Goal: Check status: Check status

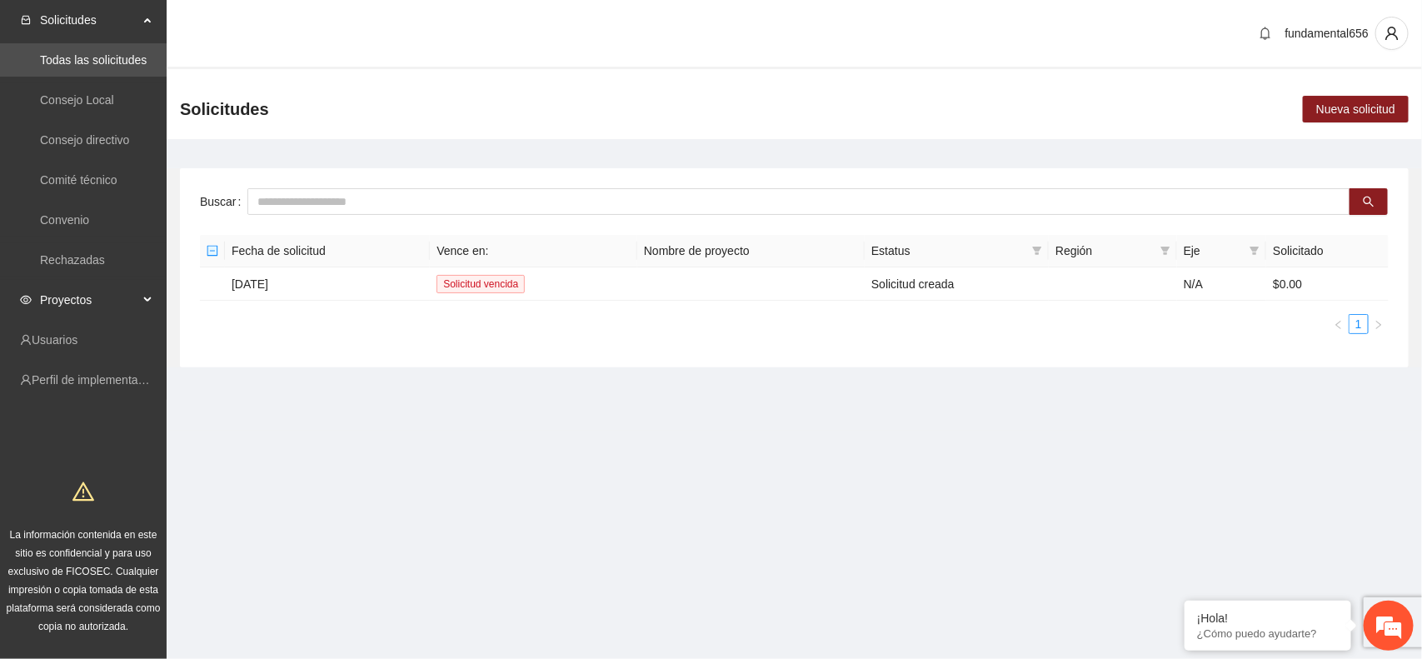
click at [142, 301] on div "Proyectos" at bounding box center [83, 299] width 167 height 33
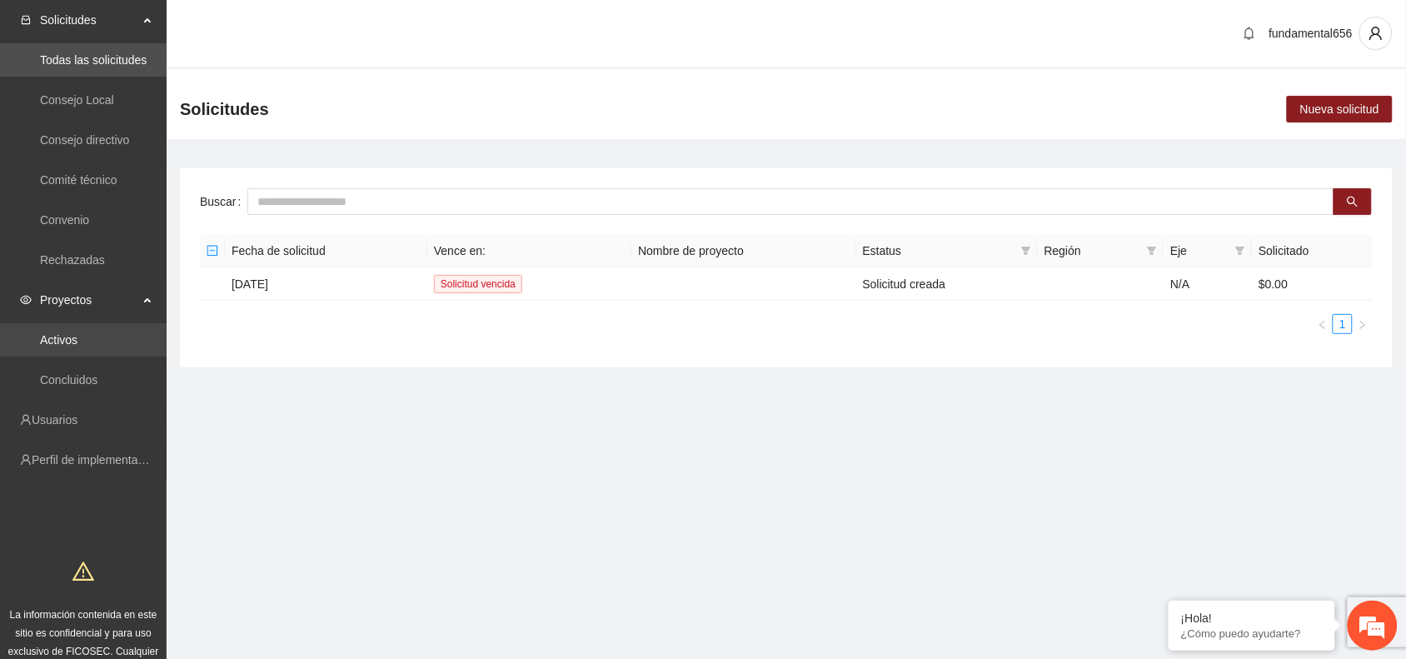
click at [77, 343] on link "Activos" at bounding box center [58, 339] width 37 height 13
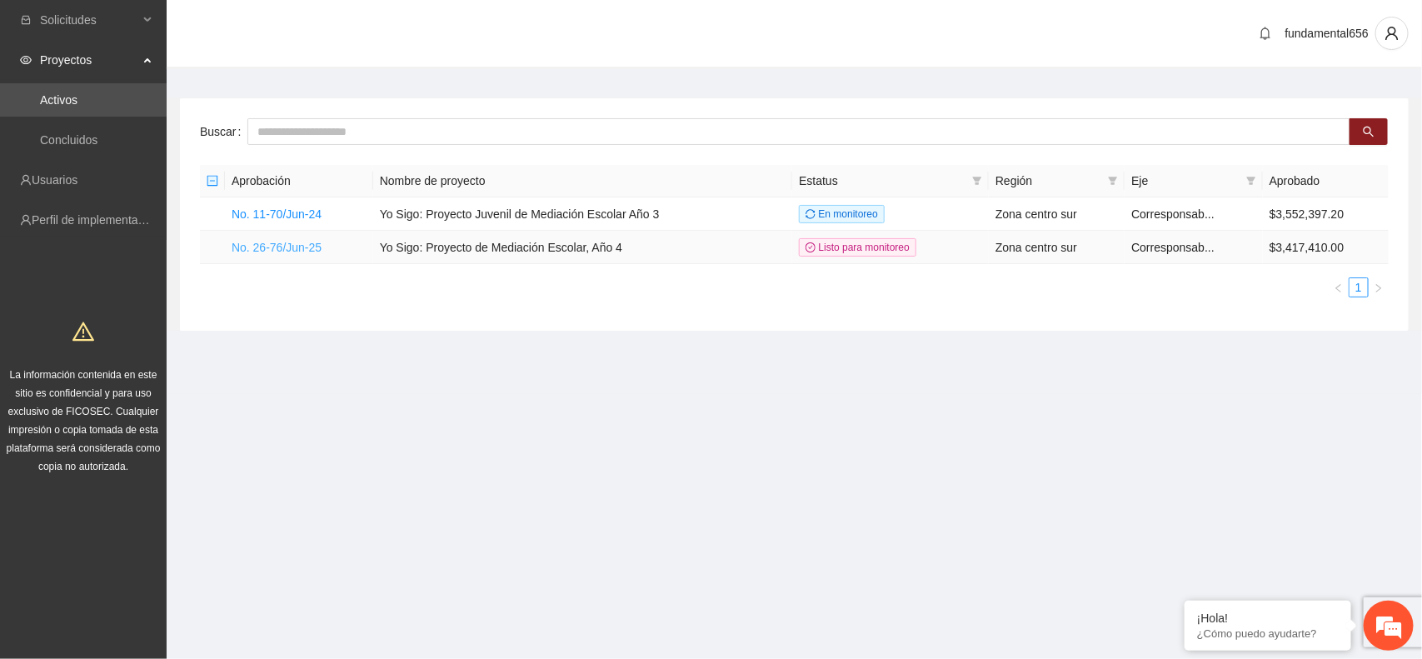
click at [292, 242] on link "No. 26-76/Jun-25" at bounding box center [277, 247] width 90 height 13
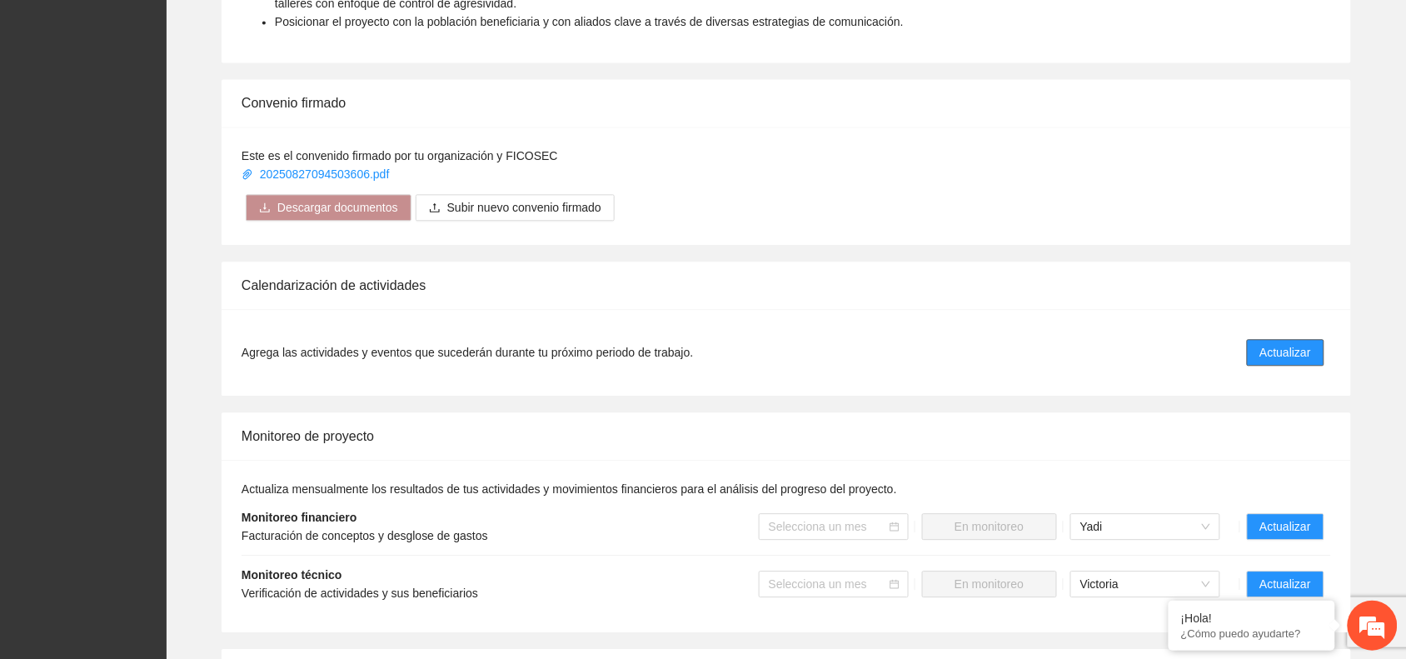
click at [1297, 354] on span "Actualizar" at bounding box center [1285, 352] width 51 height 18
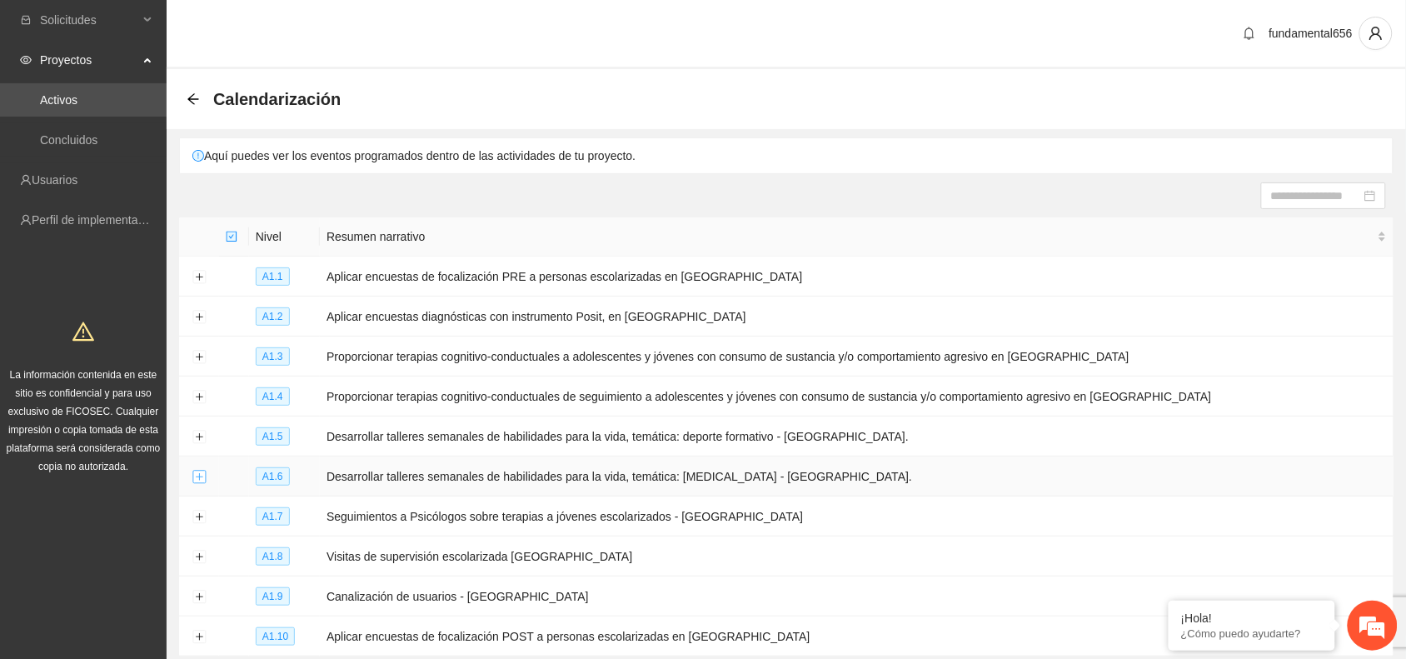
click at [196, 476] on button "Expand row" at bounding box center [198, 477] width 13 height 13
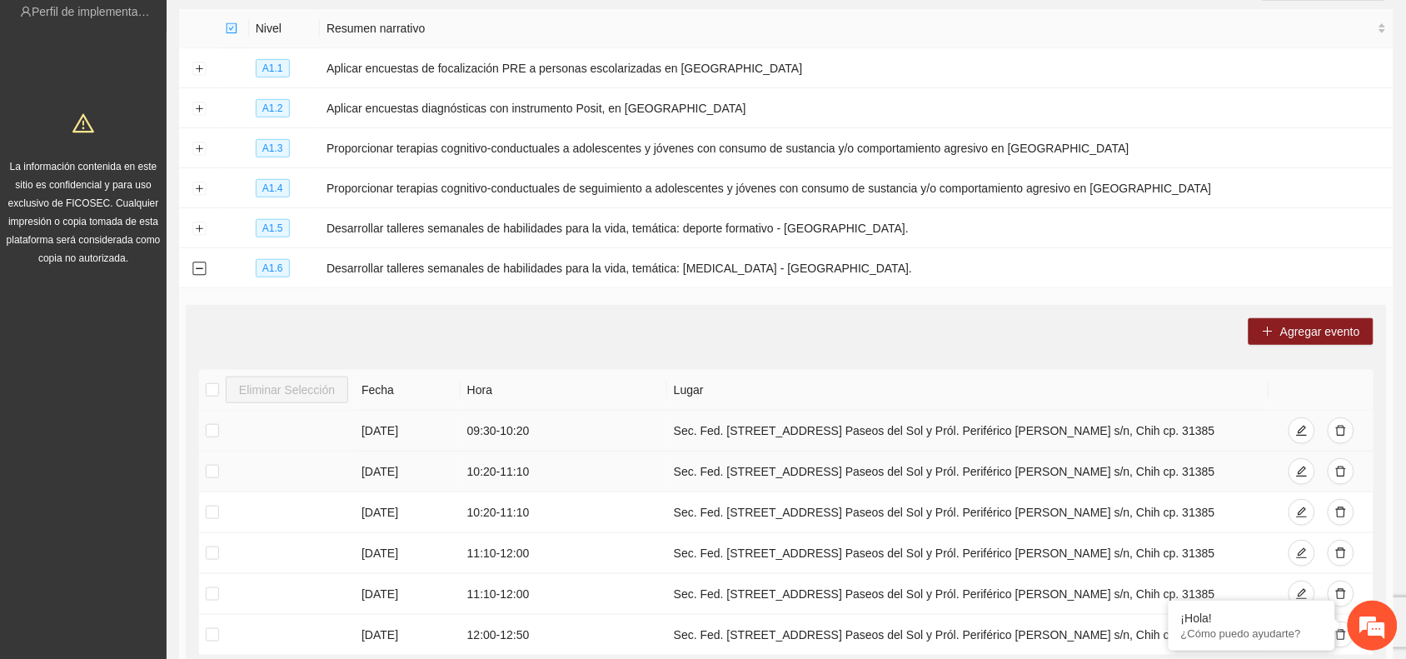
scroll to position [312, 0]
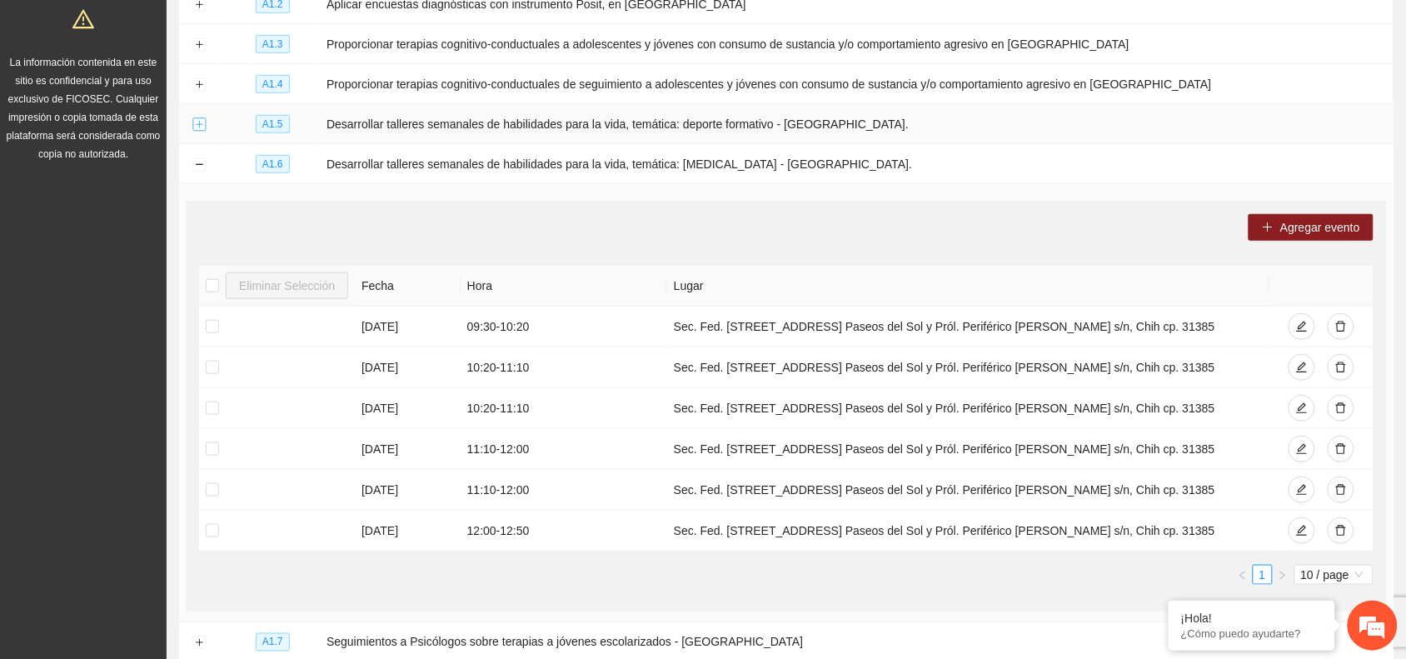
click at [197, 123] on button "Expand row" at bounding box center [198, 124] width 13 height 13
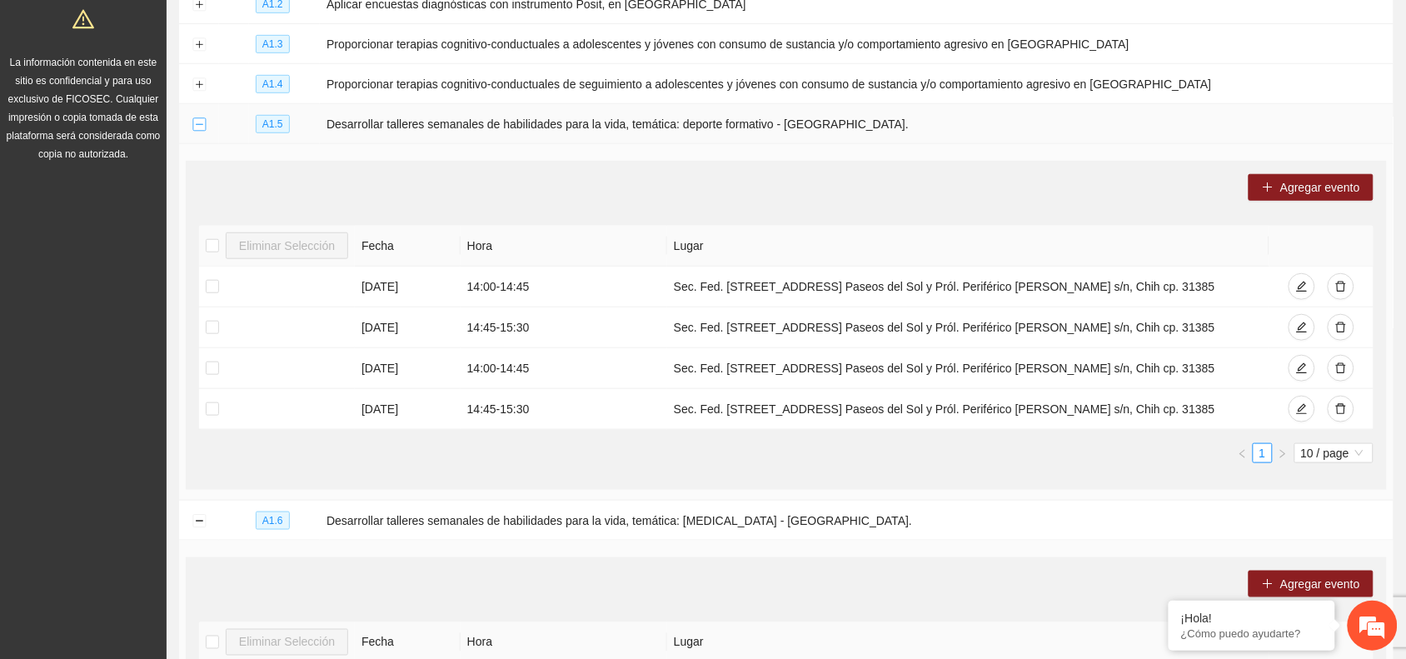
click at [204, 125] on button "Collapse row" at bounding box center [198, 124] width 13 height 13
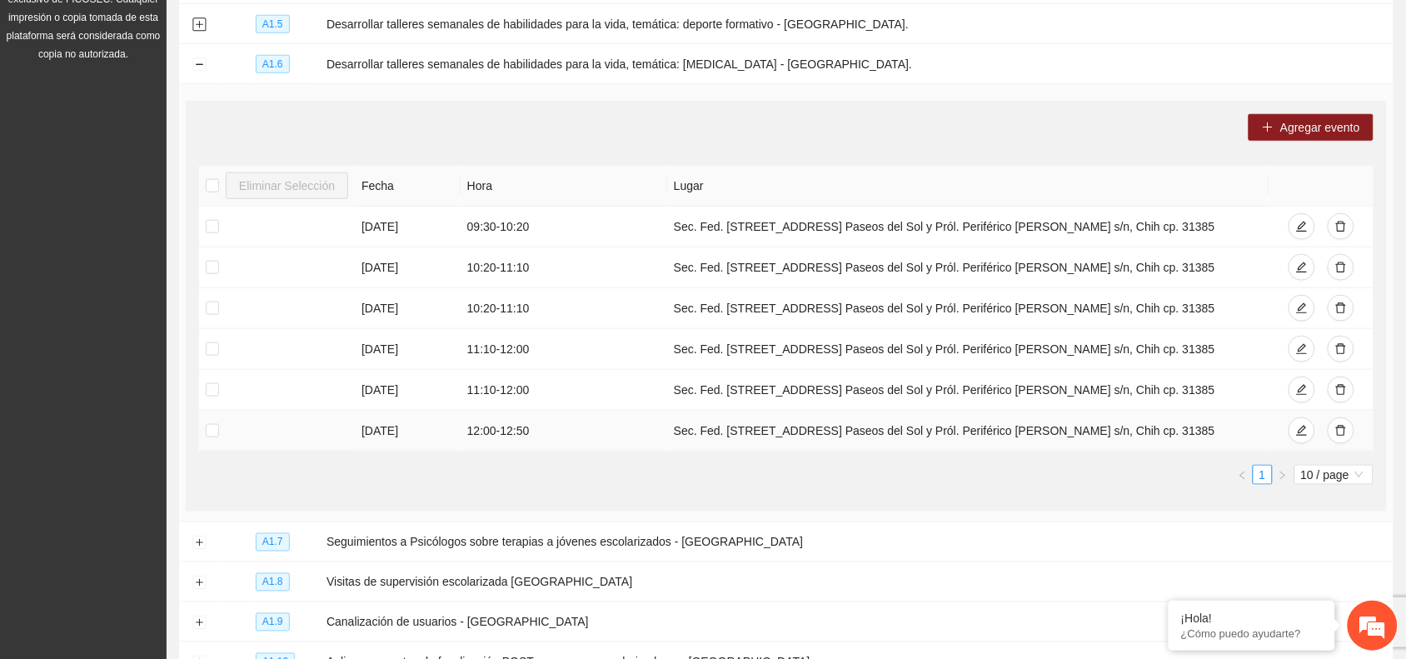
scroll to position [569, 0]
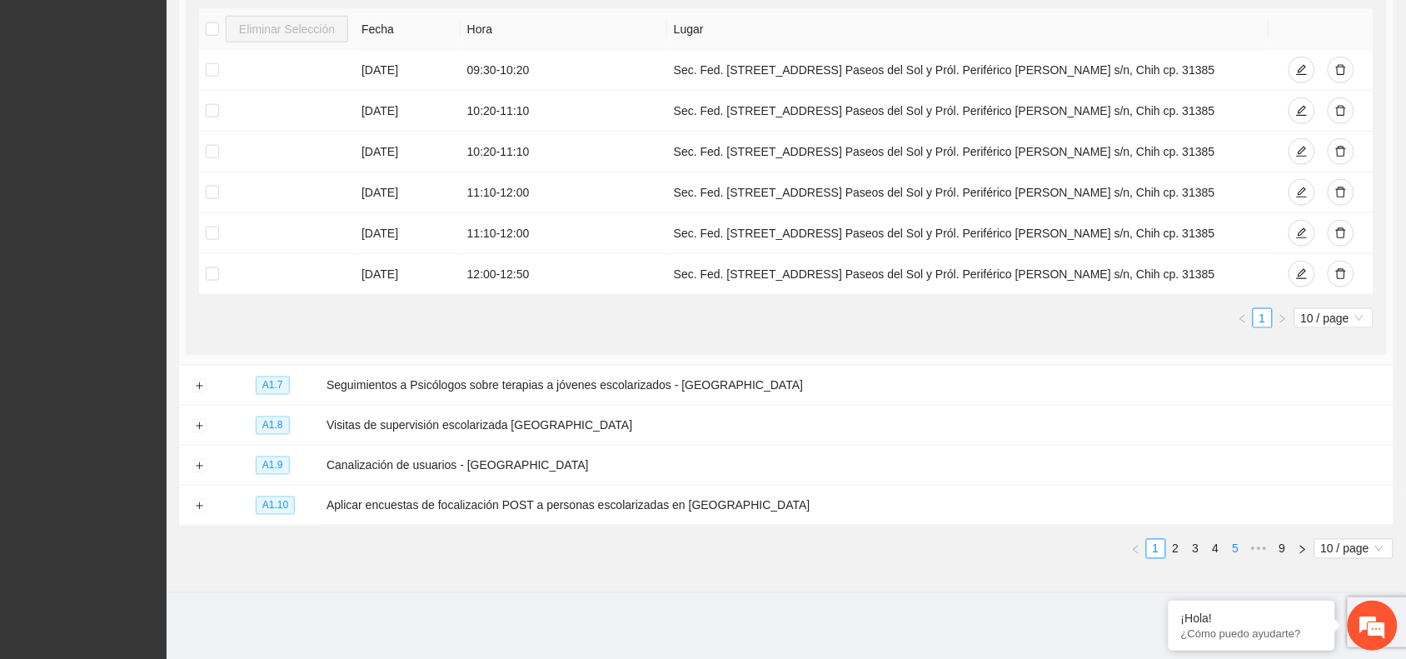
click at [1231, 552] on link "5" at bounding box center [1236, 549] width 18 height 18
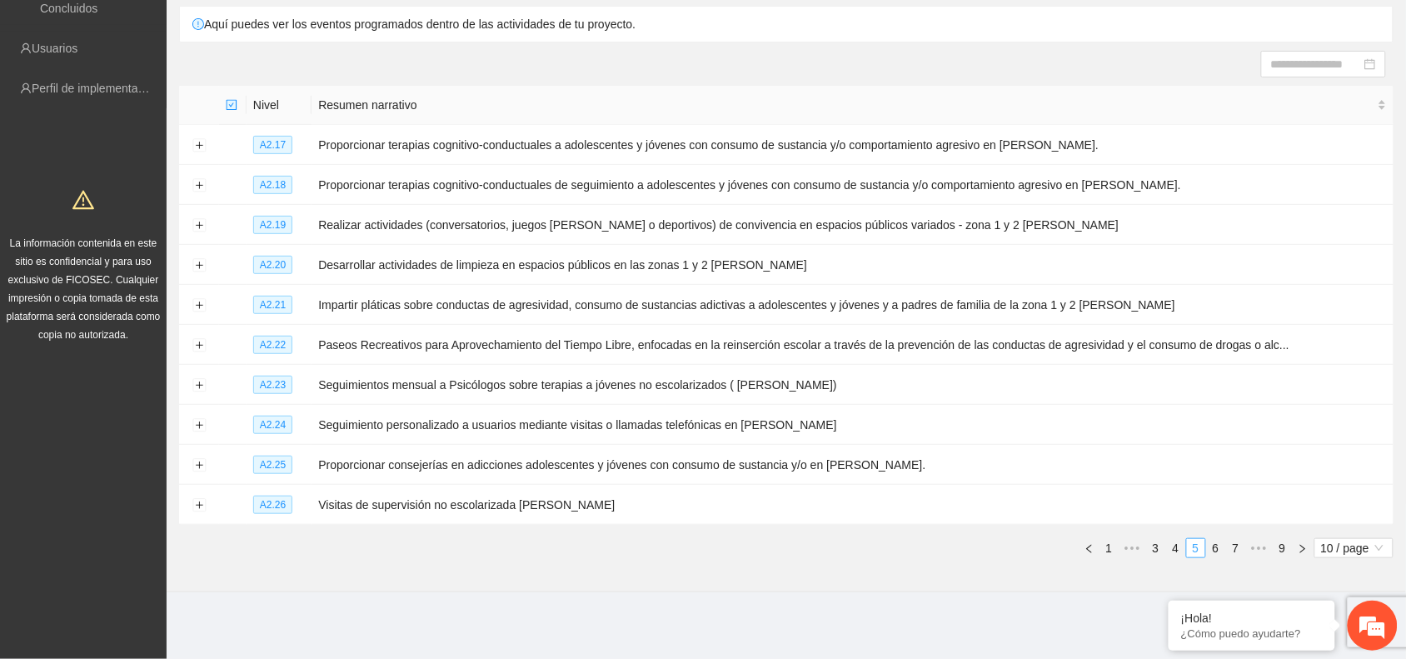
scroll to position [130, 0]
click at [1216, 548] on link "6" at bounding box center [1216, 550] width 18 height 18
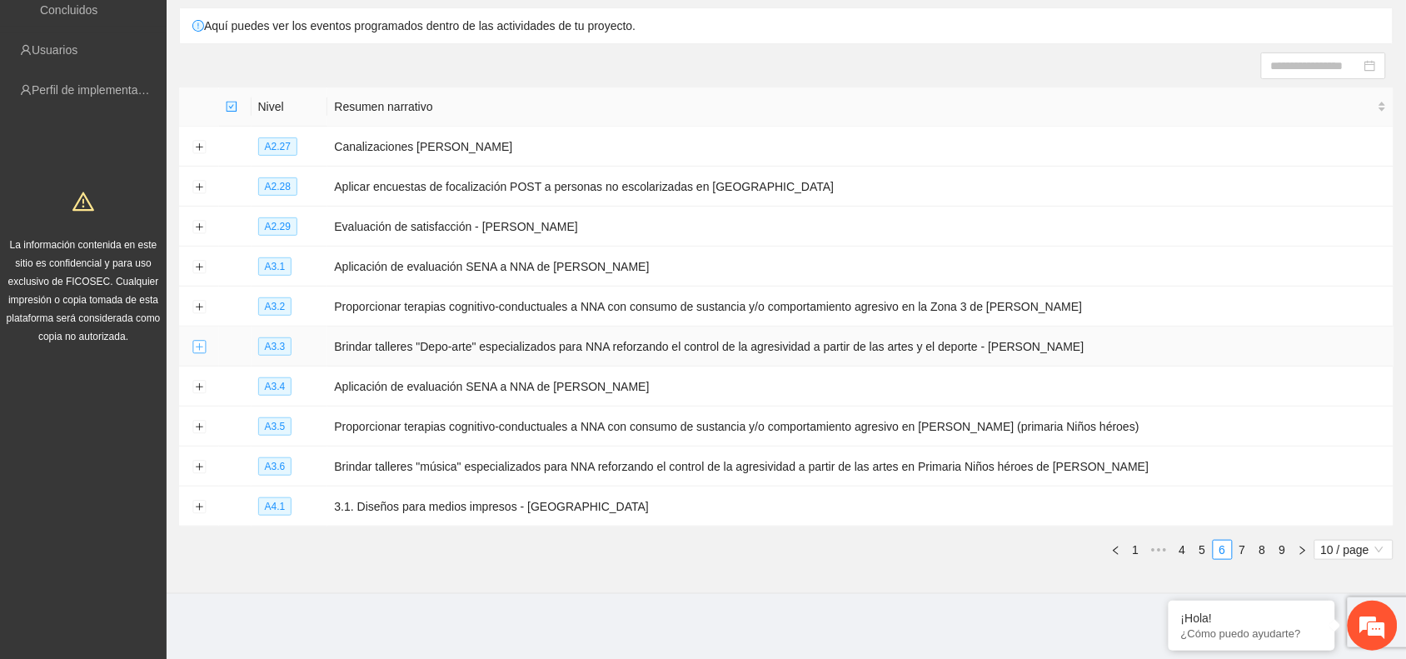
click at [198, 346] on button "Expand row" at bounding box center [198, 347] width 13 height 13
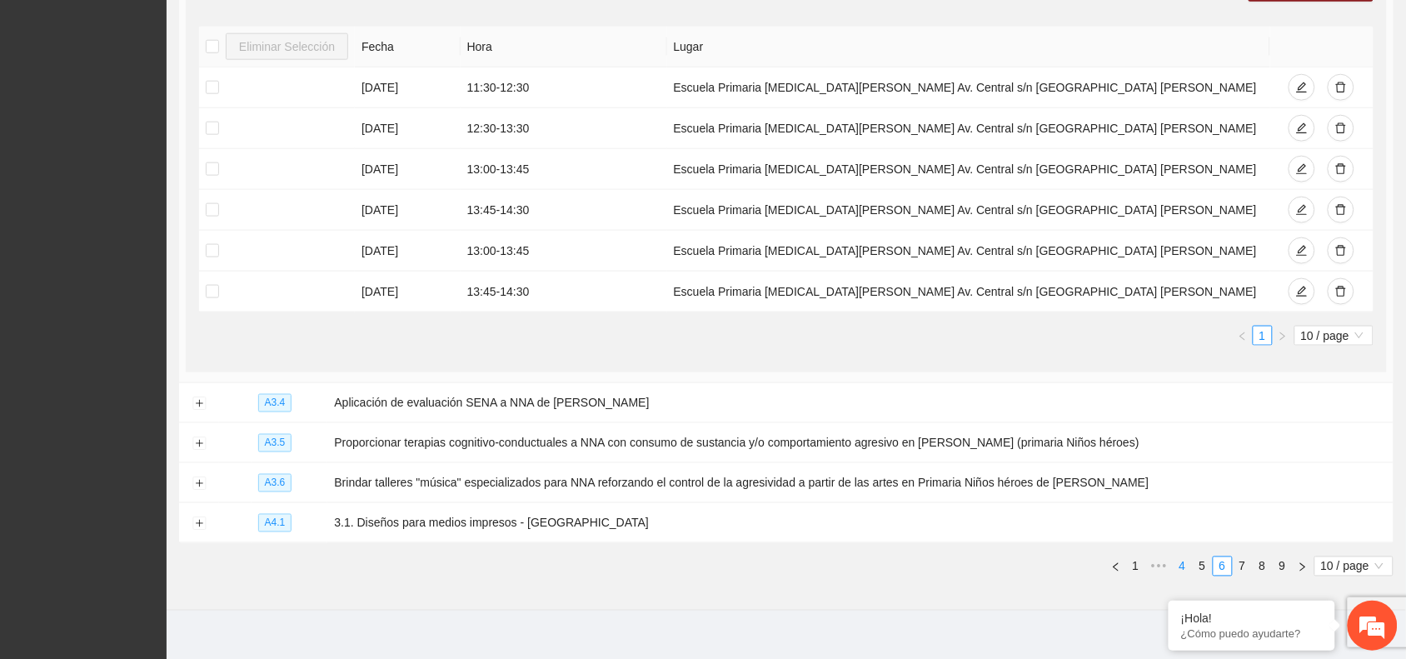
scroll to position [569, 0]
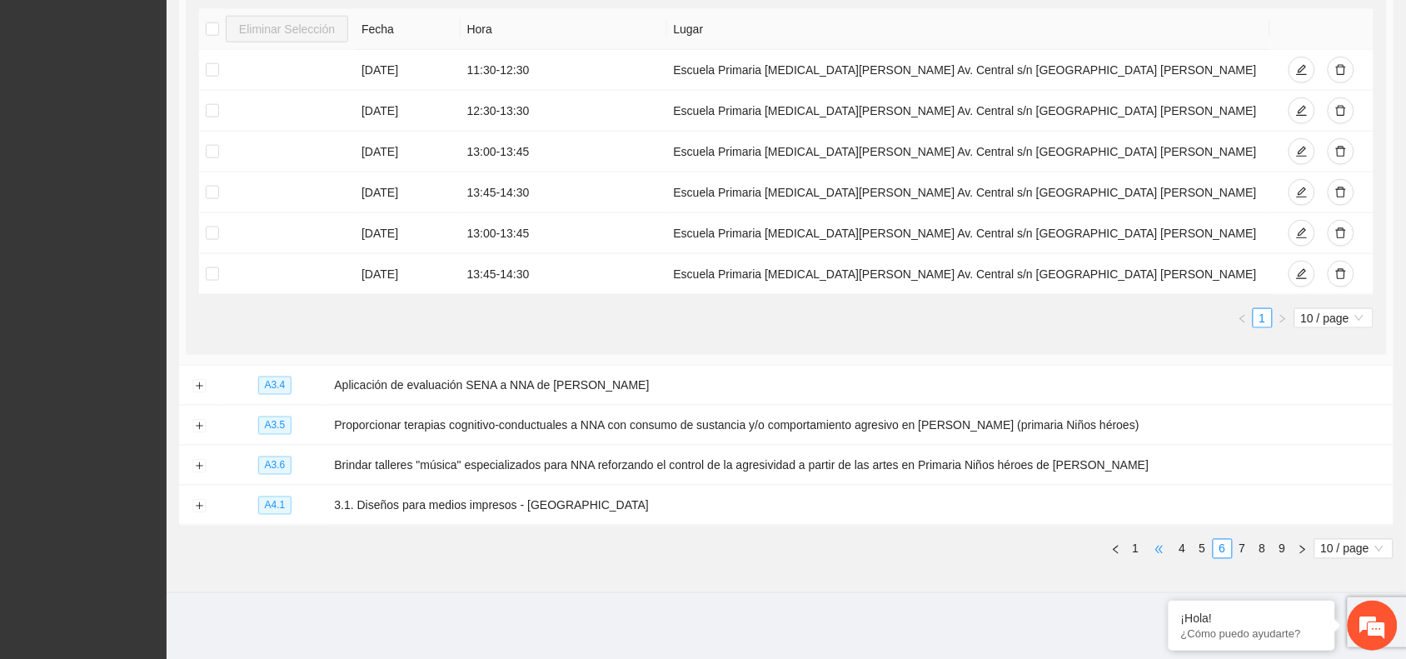
click at [1160, 551] on span "•••" at bounding box center [1159, 549] width 27 height 20
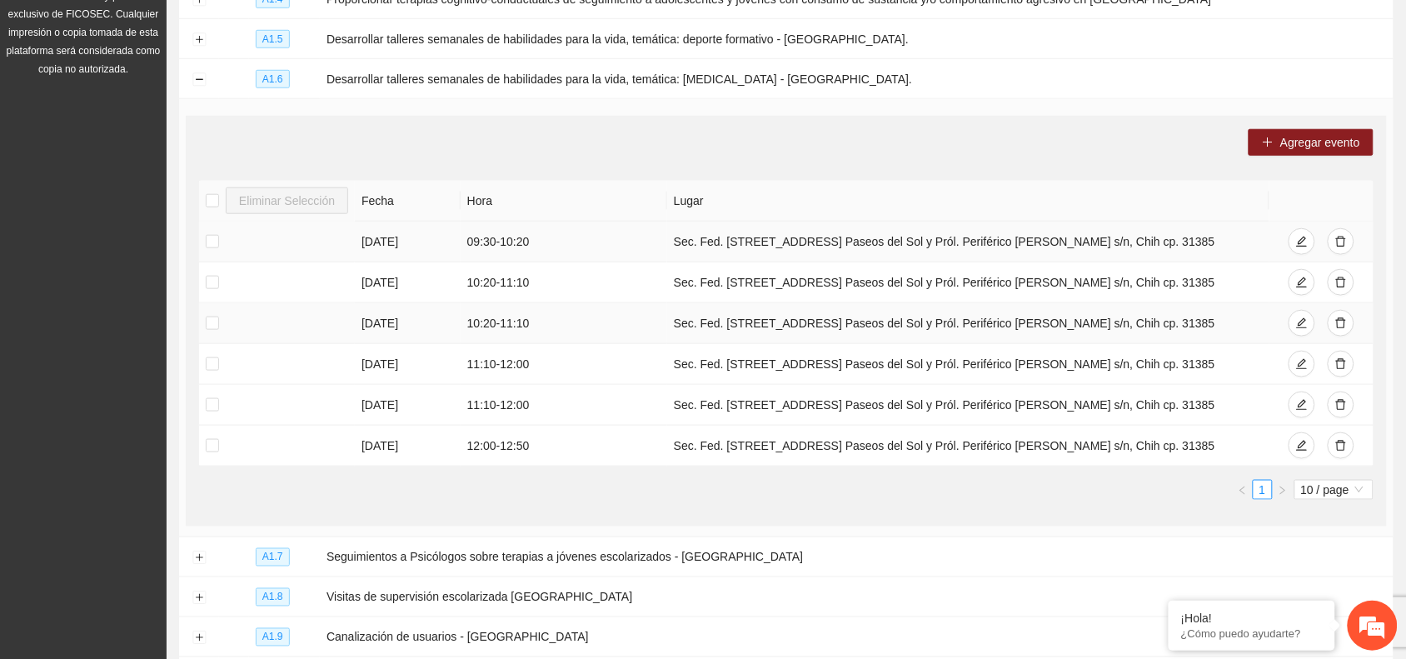
scroll to position [361, 0]
